Goal: Task Accomplishment & Management: Complete application form

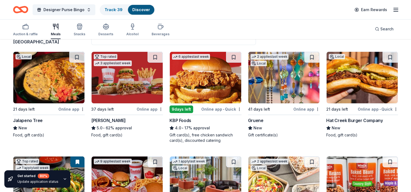
scroll to position [49, 0]
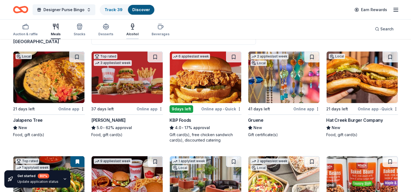
click at [129, 29] on icon "button" at bounding box center [132, 26] width 7 height 7
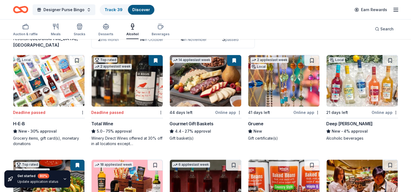
scroll to position [45, 0]
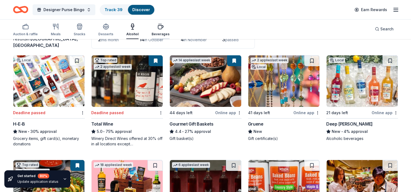
click at [160, 26] on icon "button" at bounding box center [160, 28] width 5 height 4
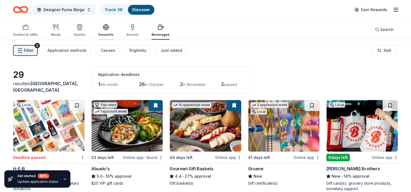
drag, startPoint x: 101, startPoint y: 34, endPoint x: 107, endPoint y: 31, distance: 6.7
click at [107, 31] on div "Desserts" at bounding box center [105, 30] width 15 height 13
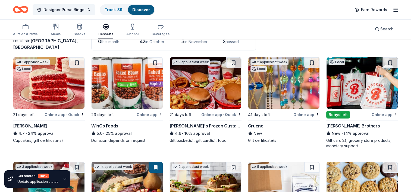
scroll to position [43, 0]
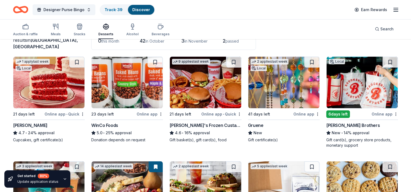
click at [76, 85] on img at bounding box center [48, 83] width 71 height 52
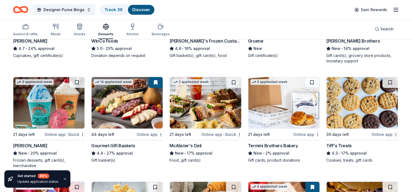
scroll to position [136, 0]
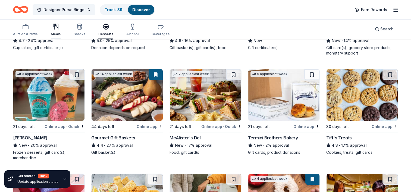
click at [55, 26] on icon "button" at bounding box center [55, 26] width 7 height 7
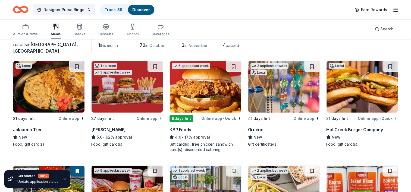
scroll to position [39, 0]
click at [73, 97] on img at bounding box center [48, 87] width 71 height 52
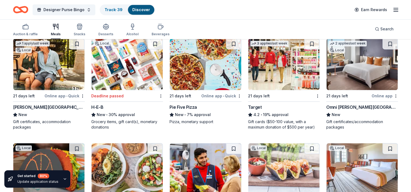
scroll to position [360, 0]
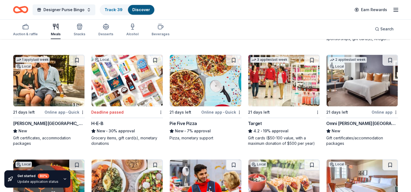
click at [345, 100] on img at bounding box center [362, 81] width 71 height 52
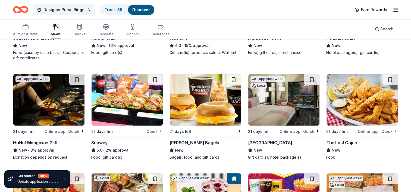
scroll to position [551, 0]
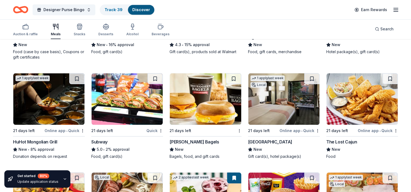
click at [117, 114] on img at bounding box center [127, 99] width 71 height 52
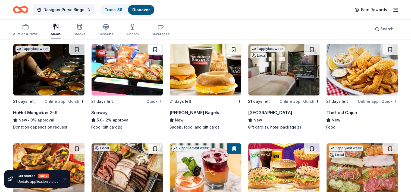
scroll to position [584, 0]
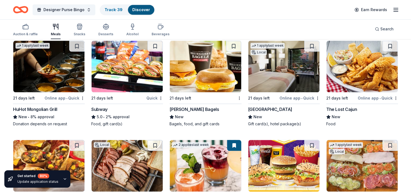
click at [275, 75] on img at bounding box center [283, 67] width 71 height 52
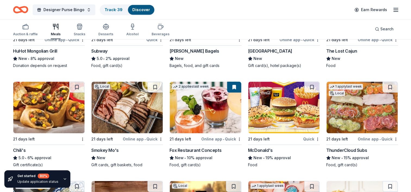
scroll to position [642, 0]
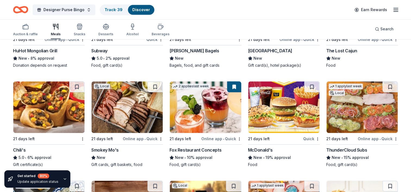
click at [139, 109] on img at bounding box center [127, 107] width 71 height 52
click at [357, 115] on img at bounding box center [362, 107] width 71 height 52
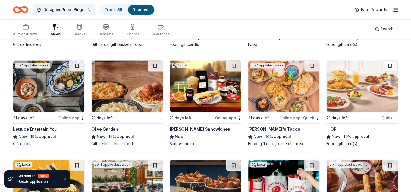
scroll to position [763, 0]
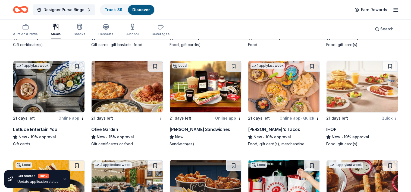
click at [54, 94] on img at bounding box center [48, 87] width 71 height 52
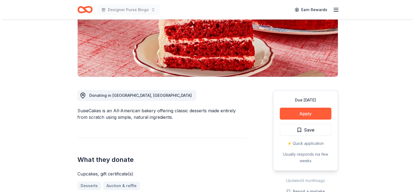
scroll to position [91, 0]
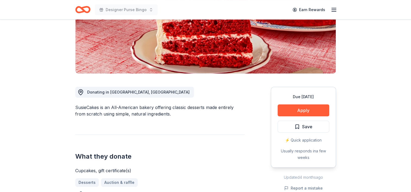
click at [301, 105] on button "Apply" at bounding box center [304, 111] width 52 height 12
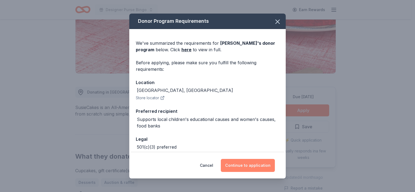
click at [240, 163] on button "Continue to application" at bounding box center [248, 165] width 54 height 13
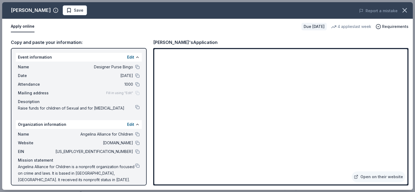
click at [267, 40] on div "Susie Cakes's Application" at bounding box center [280, 42] width 255 height 7
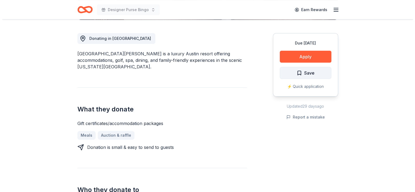
scroll to position [145, 0]
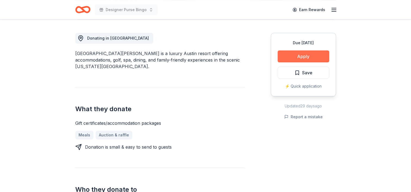
click at [318, 53] on button "Apply" at bounding box center [304, 57] width 52 height 12
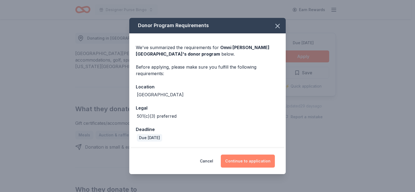
click at [252, 158] on button "Continue to application" at bounding box center [248, 161] width 54 height 13
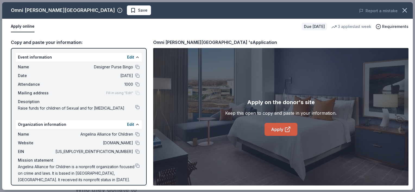
click at [271, 127] on link "Apply" at bounding box center [281, 129] width 33 height 13
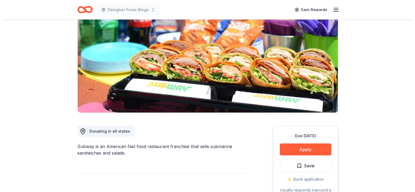
scroll to position [53, 0]
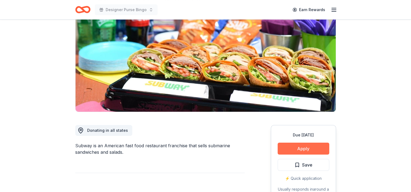
click at [290, 149] on button "Apply" at bounding box center [304, 149] width 52 height 12
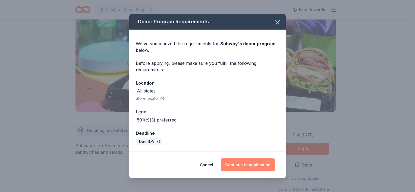
click at [255, 168] on button "Continue to application" at bounding box center [248, 165] width 54 height 13
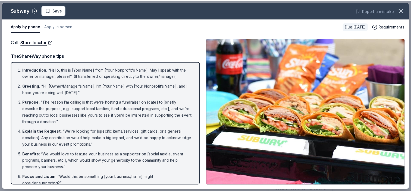
scroll to position [67, 0]
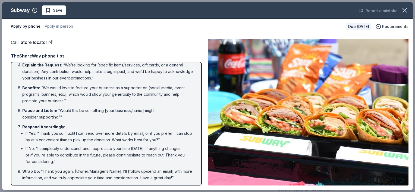
click at [402, 18] on div "Subway Save Report a mistake Apply by phone Apply in person Due in 21 days Requ…" at bounding box center [207, 96] width 411 height 188
click at [404, 14] on icon "button" at bounding box center [405, 11] width 8 height 8
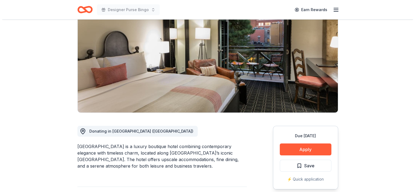
scroll to position [53, 0]
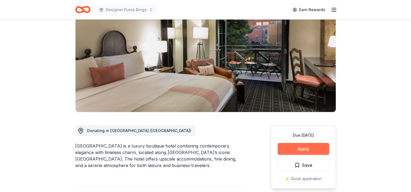
click at [287, 153] on button "Apply" at bounding box center [304, 149] width 52 height 12
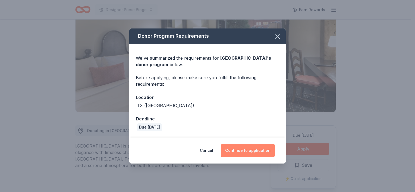
click at [258, 154] on button "Continue to application" at bounding box center [248, 150] width 54 height 13
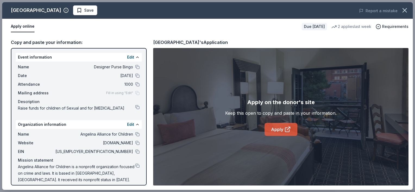
click at [275, 134] on link "Apply" at bounding box center [281, 129] width 33 height 13
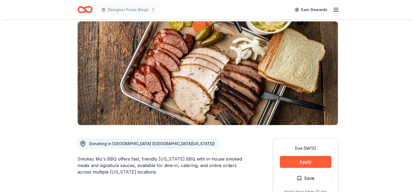
scroll to position [41, 0]
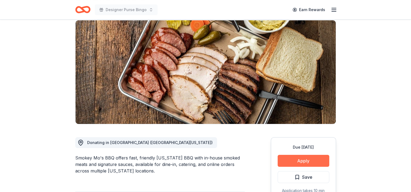
click at [305, 158] on button "Apply" at bounding box center [304, 161] width 52 height 12
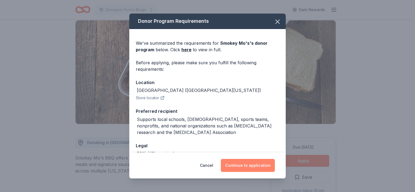
click at [261, 166] on button "Continue to application" at bounding box center [248, 165] width 54 height 13
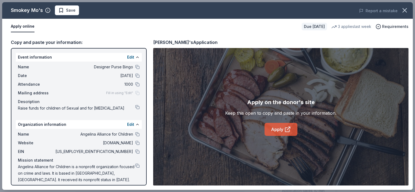
click at [276, 135] on link "Apply" at bounding box center [281, 129] width 33 height 13
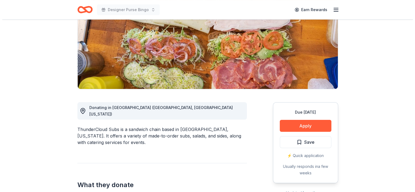
scroll to position [76, 0]
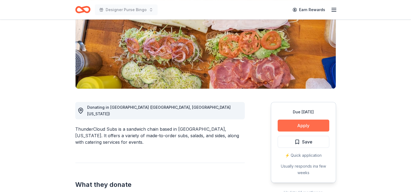
click at [299, 122] on button "Apply" at bounding box center [304, 126] width 52 height 12
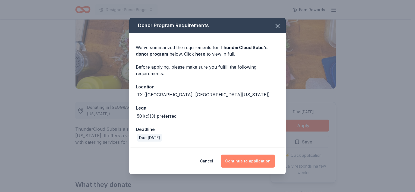
click at [256, 162] on button "Continue to application" at bounding box center [248, 161] width 54 height 13
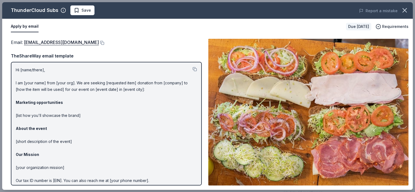
drag, startPoint x: 55, startPoint y: 42, endPoint x: 143, endPoint y: 25, distance: 90.2
click at [143, 25] on div "Apply by email" at bounding box center [176, 26] width 331 height 11
click at [68, 41] on link "[EMAIL_ADDRESS][DOMAIN_NAME]" at bounding box center [61, 42] width 75 height 7
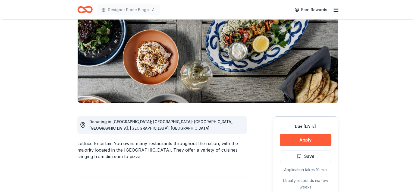
scroll to position [64, 0]
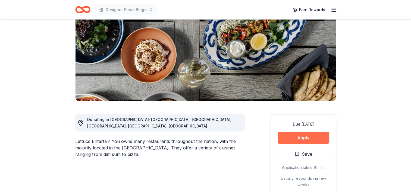
click at [287, 136] on button "Apply" at bounding box center [304, 138] width 52 height 12
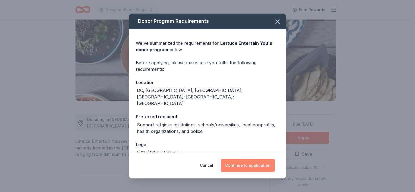
click at [240, 163] on button "Continue to application" at bounding box center [248, 165] width 54 height 13
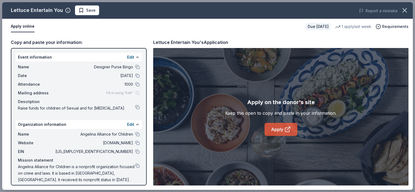
click at [274, 130] on link "Apply" at bounding box center [281, 129] width 33 height 13
